Goal: Find specific page/section: Find specific page/section

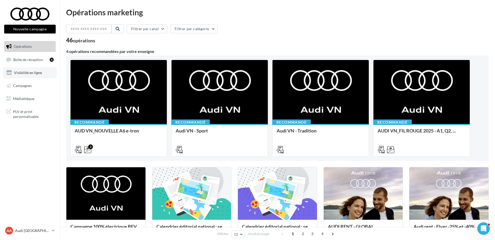
click at [24, 73] on span "Visibilité en ligne" at bounding box center [28, 72] width 28 height 4
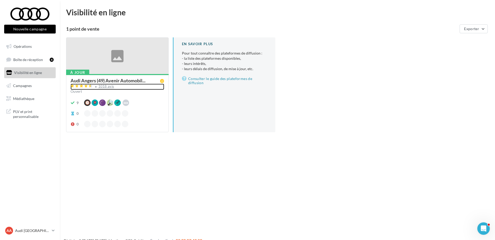
click at [105, 86] on div "1018 avis" at bounding box center [106, 86] width 16 height 3
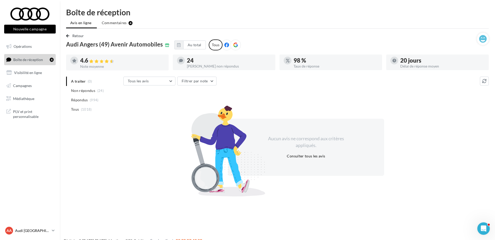
click at [34, 228] on div "AA Audi ANGERS audi-ange-tar" at bounding box center [27, 231] width 44 height 8
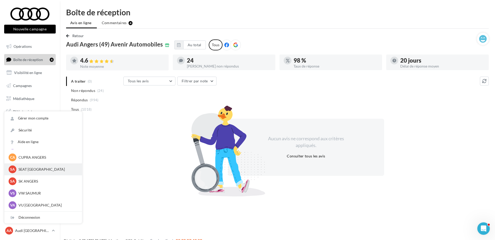
scroll to position [48, 0]
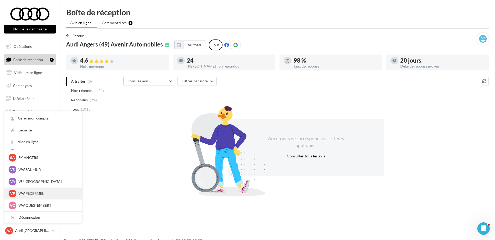
click at [45, 193] on p "VW PLOERMEL" at bounding box center [46, 193] width 57 height 5
